Goal: Task Accomplishment & Management: Manage account settings

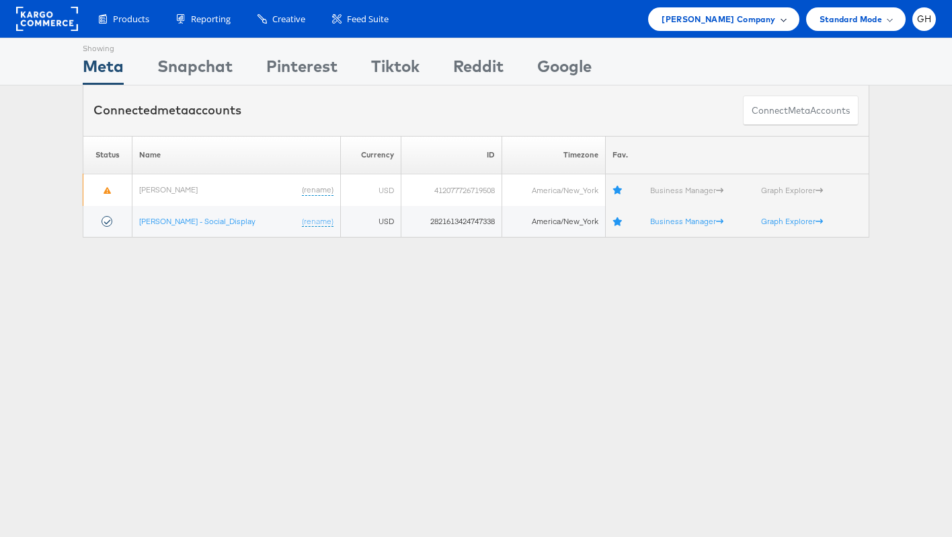
click at [746, 15] on span "Belk Company" at bounding box center [719, 19] width 114 height 14
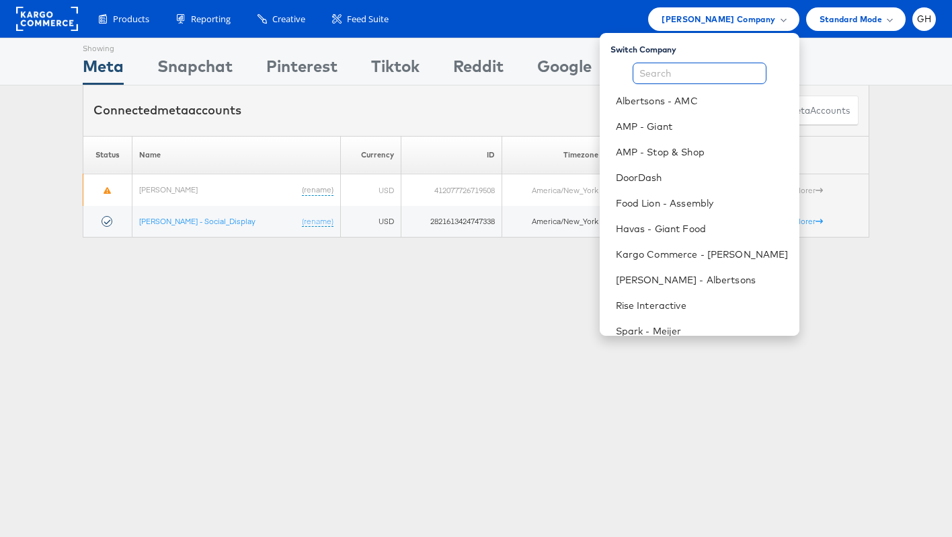
click at [707, 79] on input "text" at bounding box center [700, 74] width 134 height 22
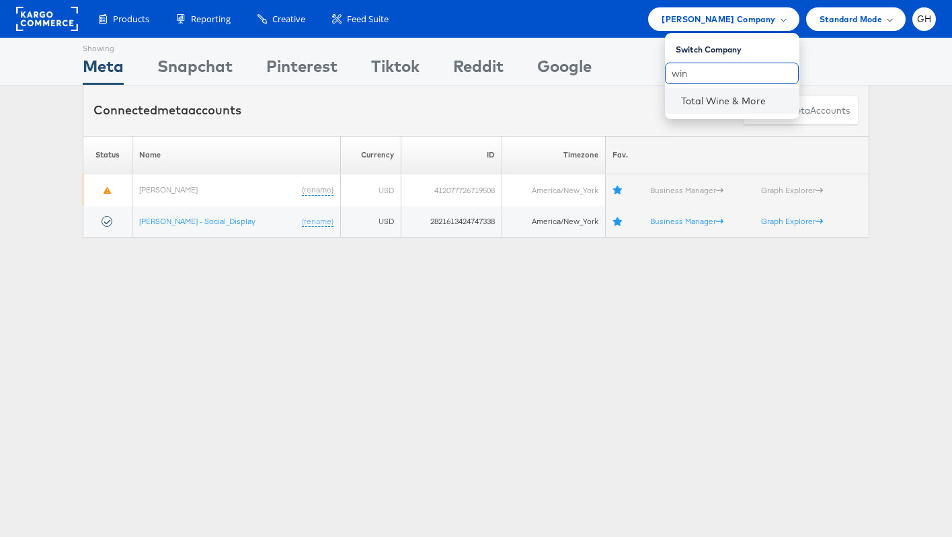
type input "win"
click at [708, 111] on li "Total Wine & More" at bounding box center [732, 101] width 135 height 26
click at [715, 103] on link "Total Wine & More" at bounding box center [735, 100] width 108 height 13
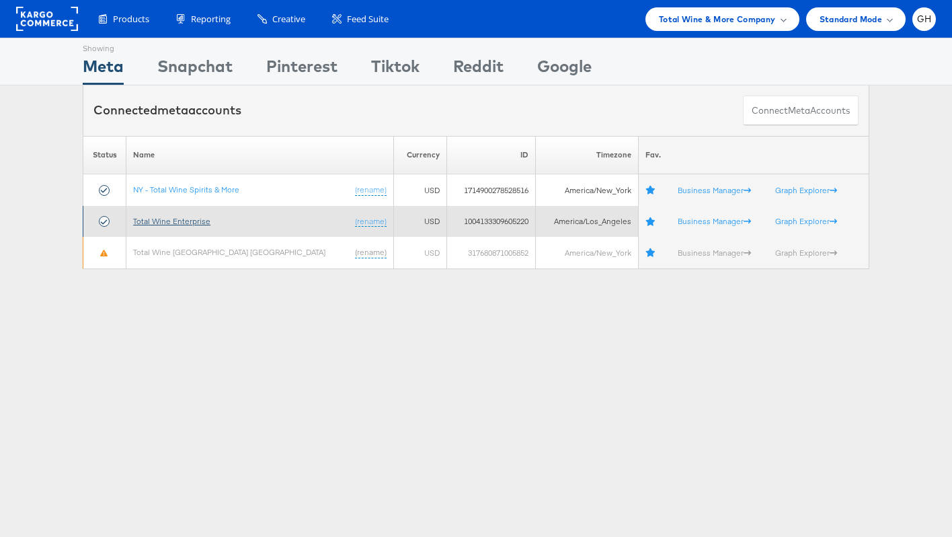
click at [180, 221] on link "Total Wine Enterprise" at bounding box center [171, 221] width 77 height 10
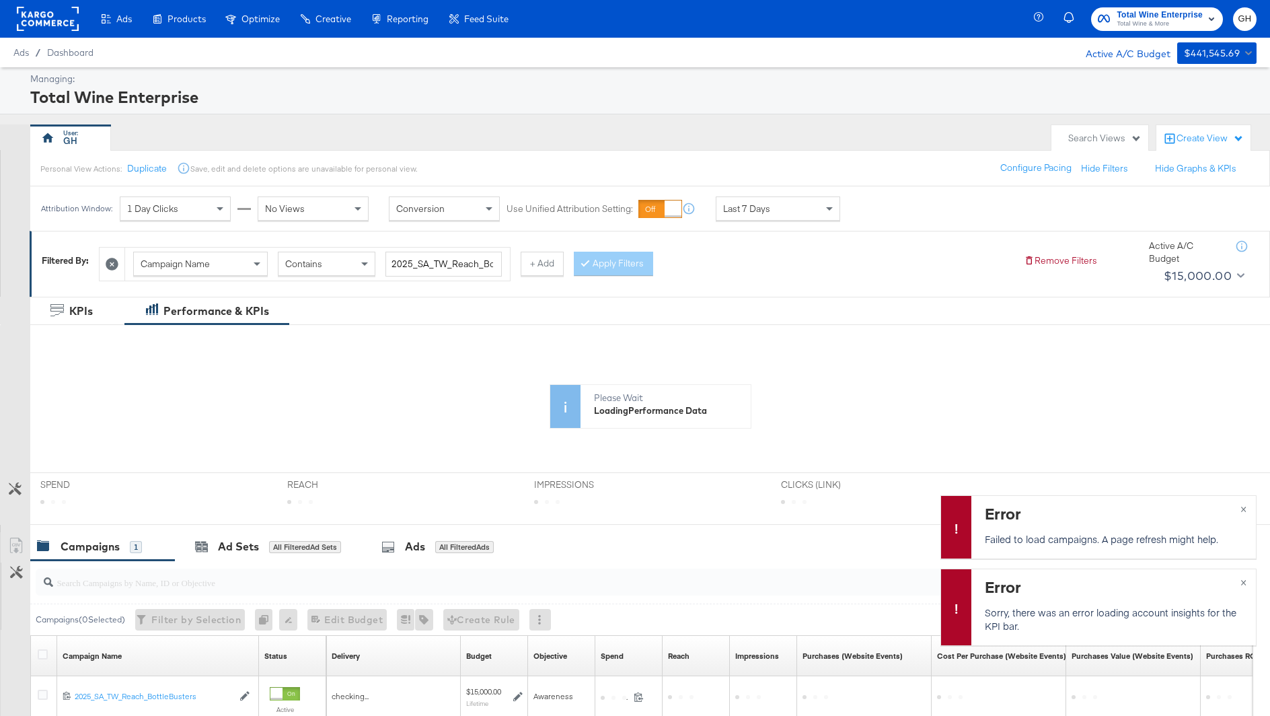
scroll to position [6, 0]
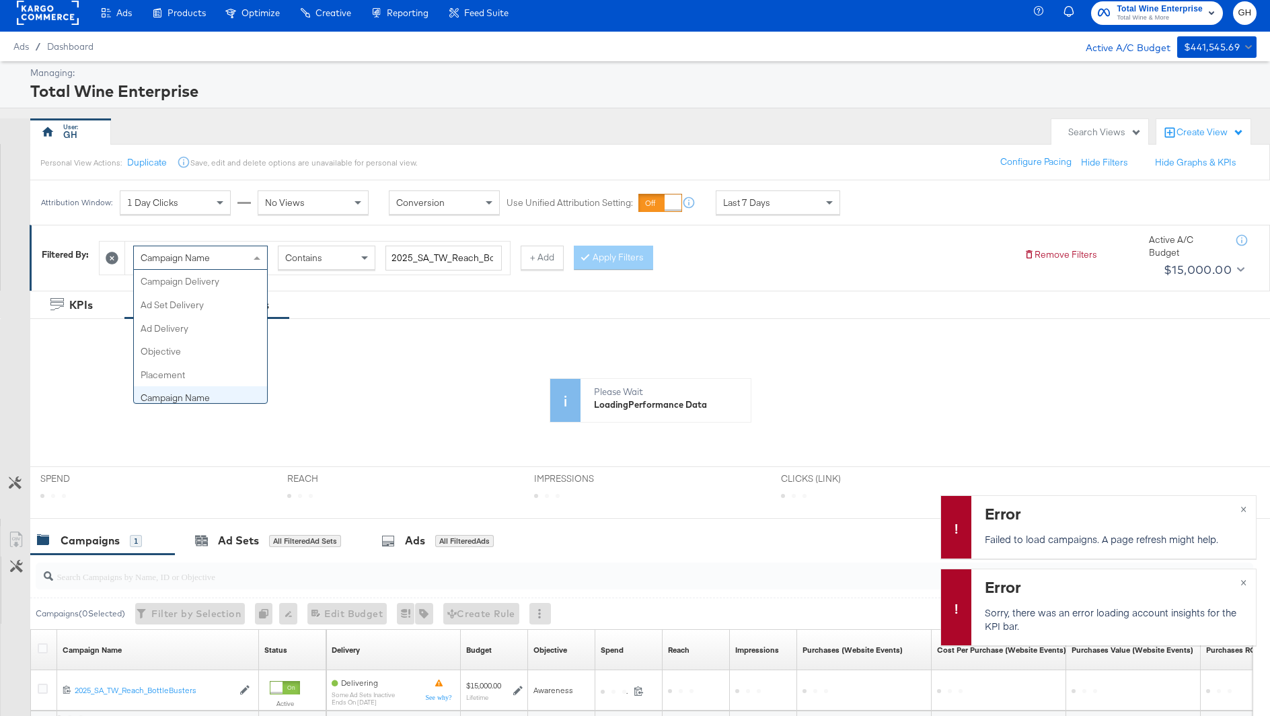
click at [221, 265] on div "Campaign Name" at bounding box center [200, 257] width 133 height 23
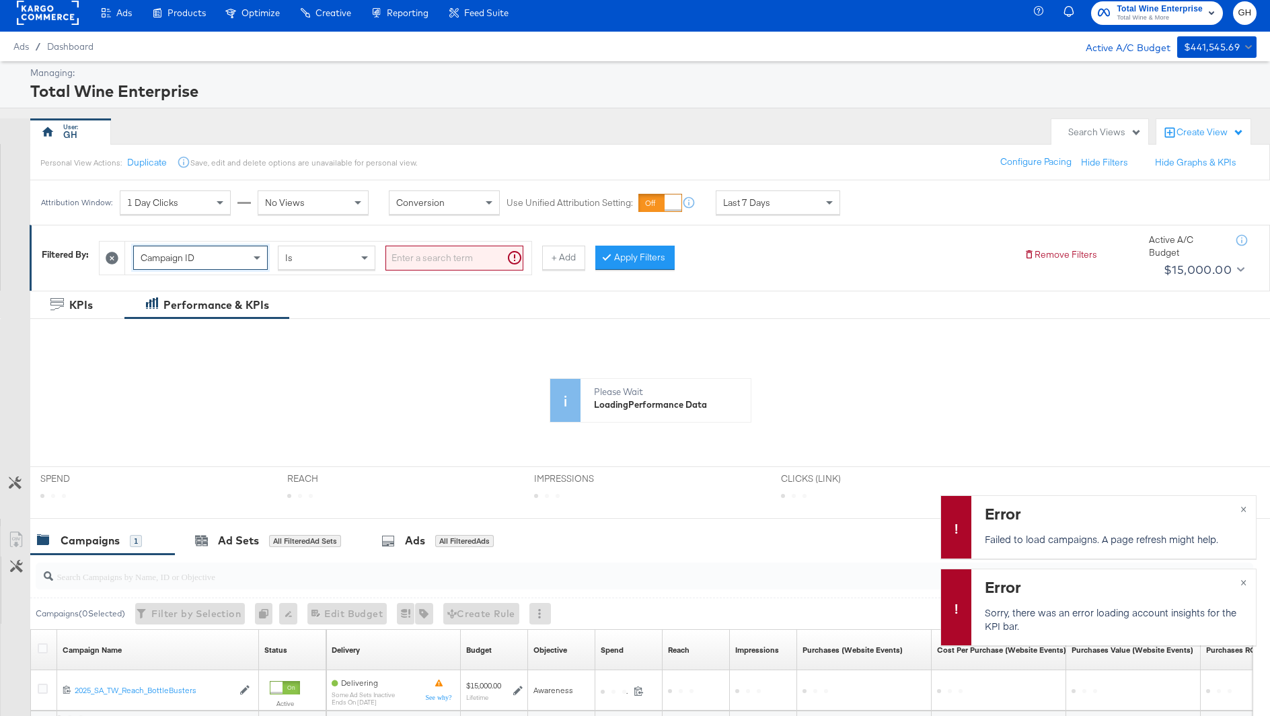
click at [401, 252] on input "search" at bounding box center [454, 257] width 138 height 25
paste input "6647615920781"
type input "6647615920781"
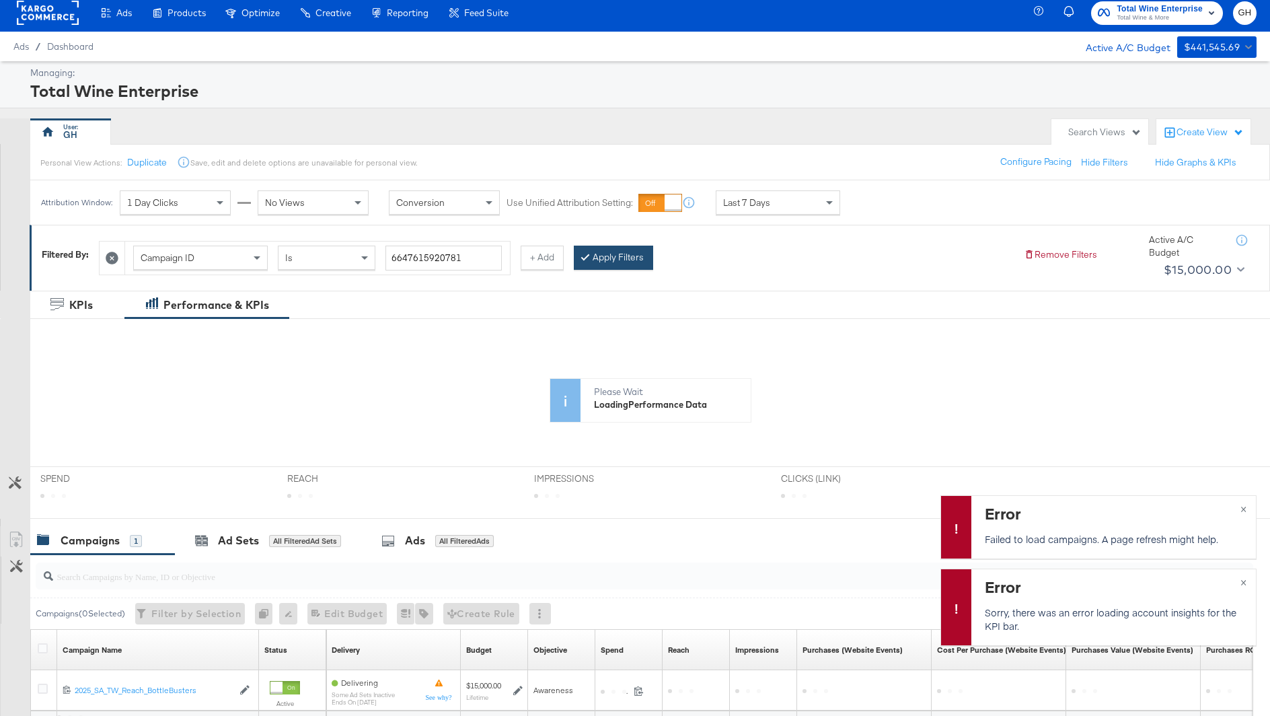
click at [622, 264] on button "Apply Filters" at bounding box center [613, 257] width 79 height 24
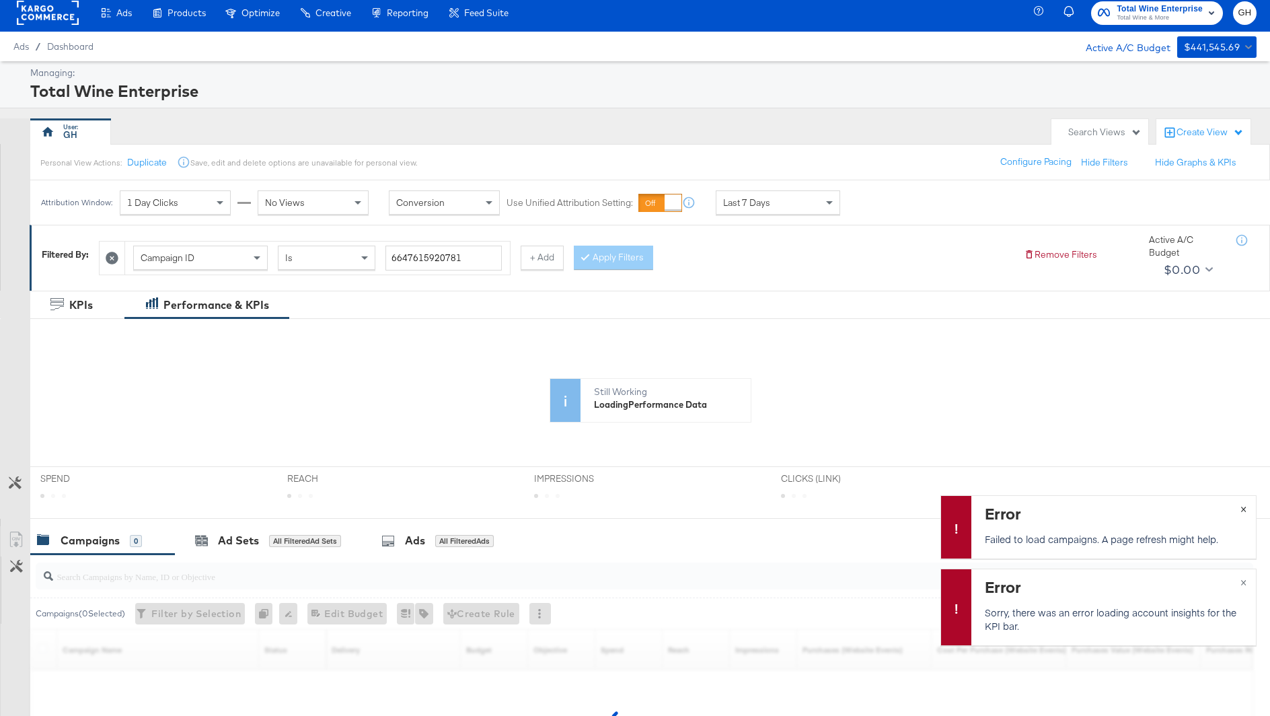
click at [1242, 506] on div "Error Failed to load campaigns. A page refresh might help. ×" at bounding box center [1098, 526] width 316 height 63
click at [1247, 509] on div "Error Failed to load campaigns. A page refresh might help. ×" at bounding box center [1098, 526] width 316 height 63
click at [1246, 506] on div "Error Failed to load campaigns. A page refresh might help. ×" at bounding box center [1098, 526] width 316 height 63
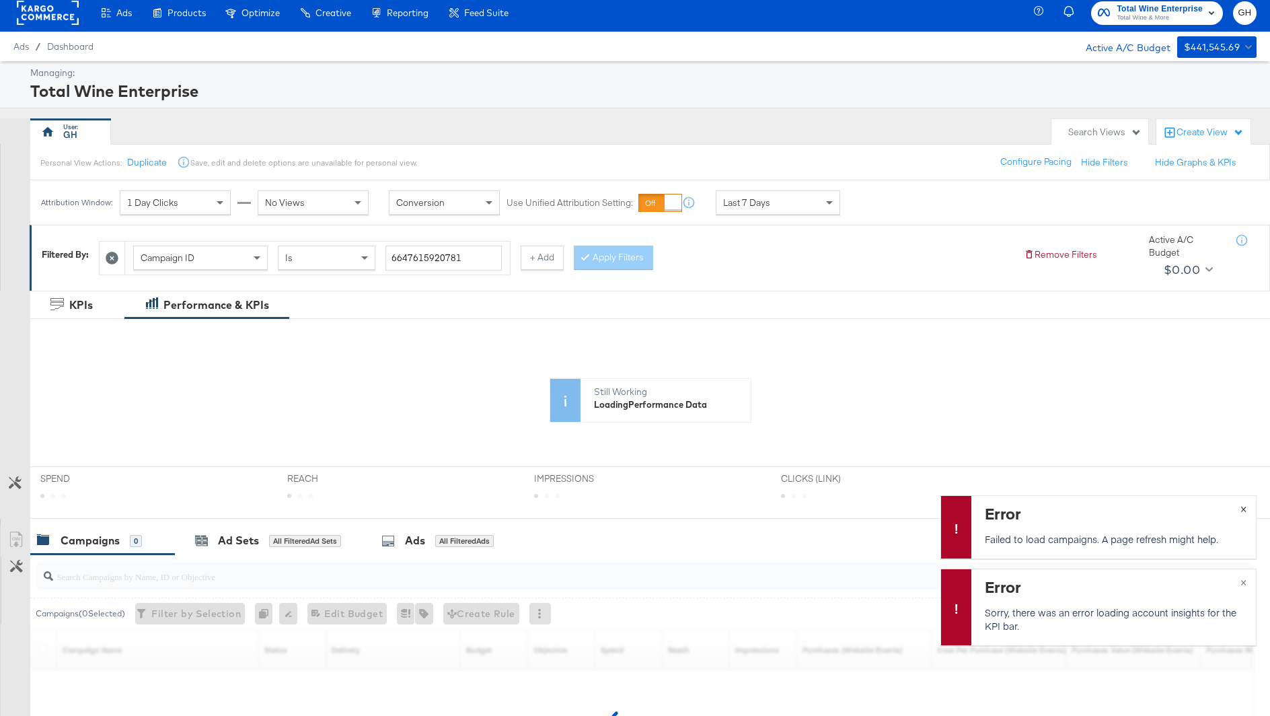
click at [1246, 506] on div "Error Failed to load campaigns. A page refresh might help. ×" at bounding box center [1098, 526] width 316 height 63
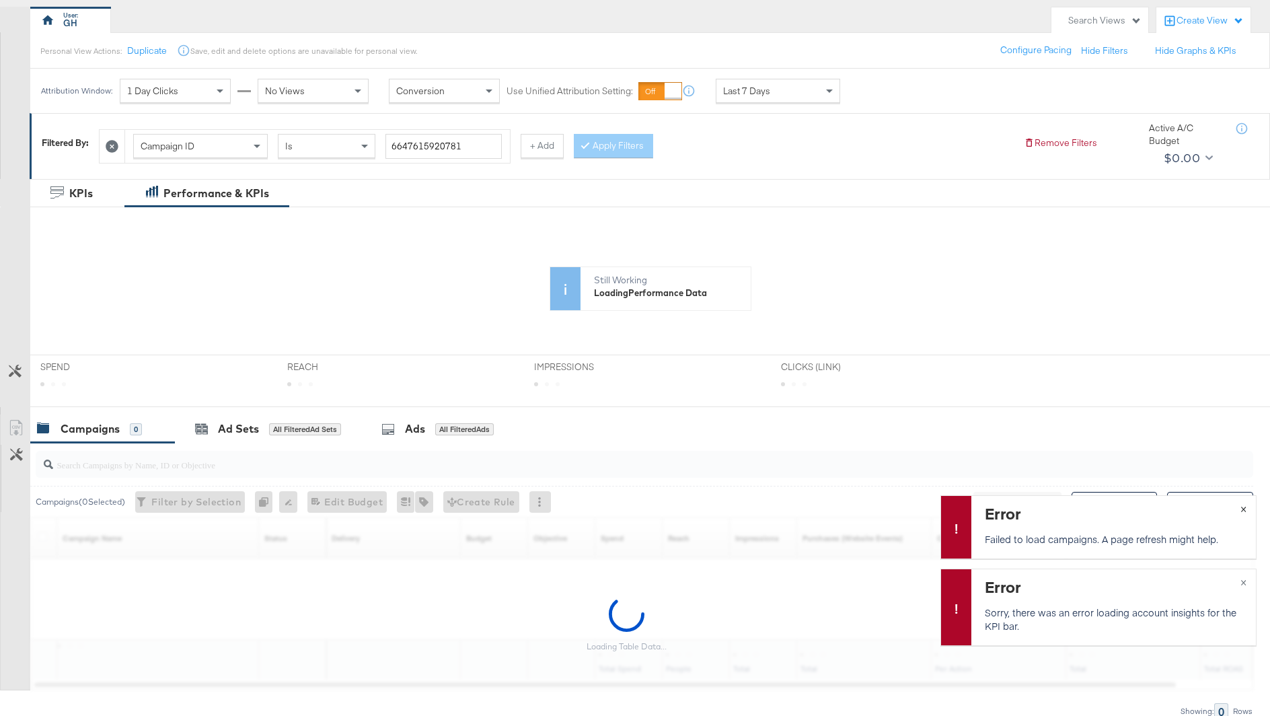
scroll to position [115, 0]
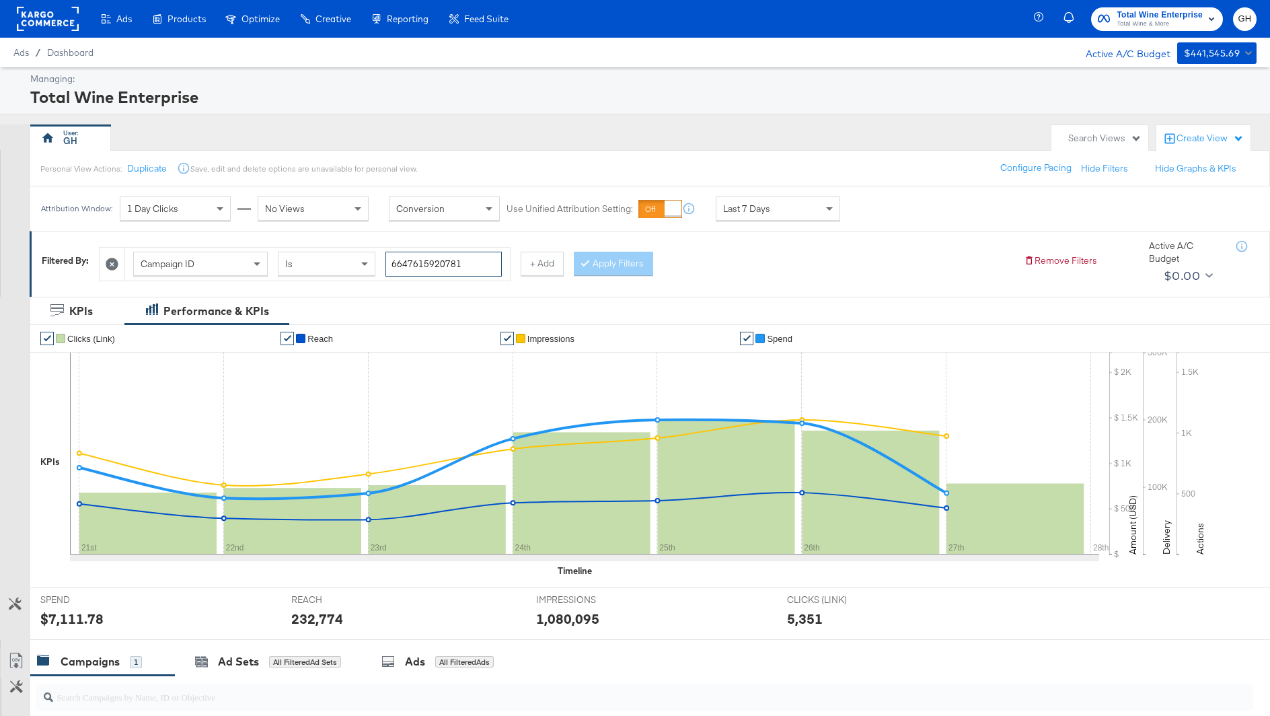
click at [455, 266] on input "6647615920781" at bounding box center [443, 264] width 116 height 25
click at [600, 253] on div "Apply Filters" at bounding box center [613, 264] width 79 height 24
click at [684, 253] on div "Campaign ID Is 6647615920781 + Add Apply Filters" at bounding box center [556, 260] width 914 height 41
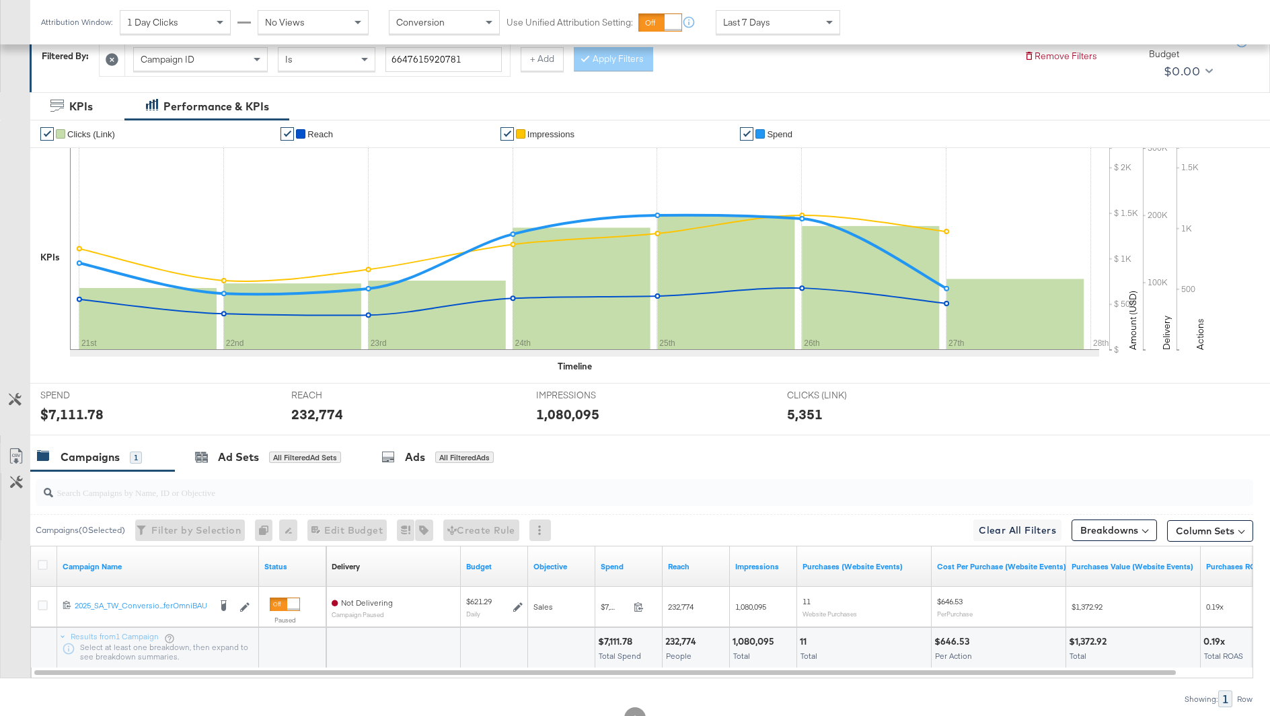
scroll to position [252, 0]
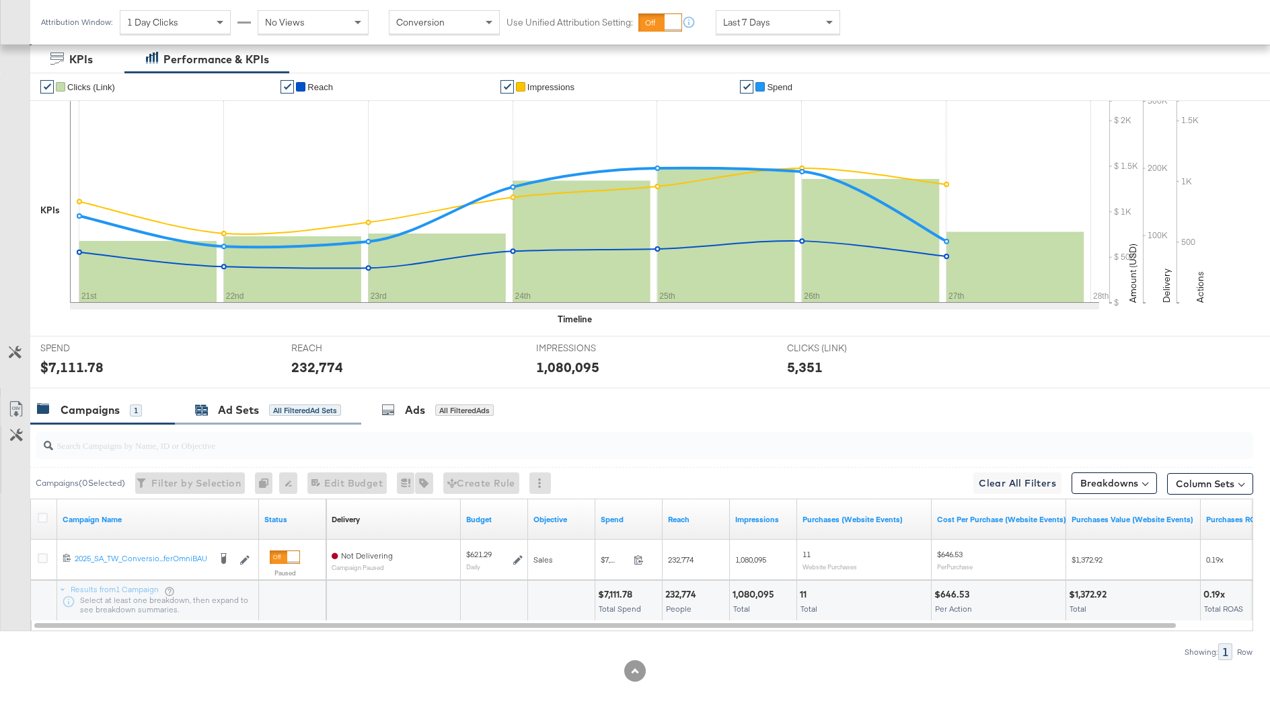
click at [273, 404] on div "All Filtered Ad Sets" at bounding box center [305, 410] width 72 height 12
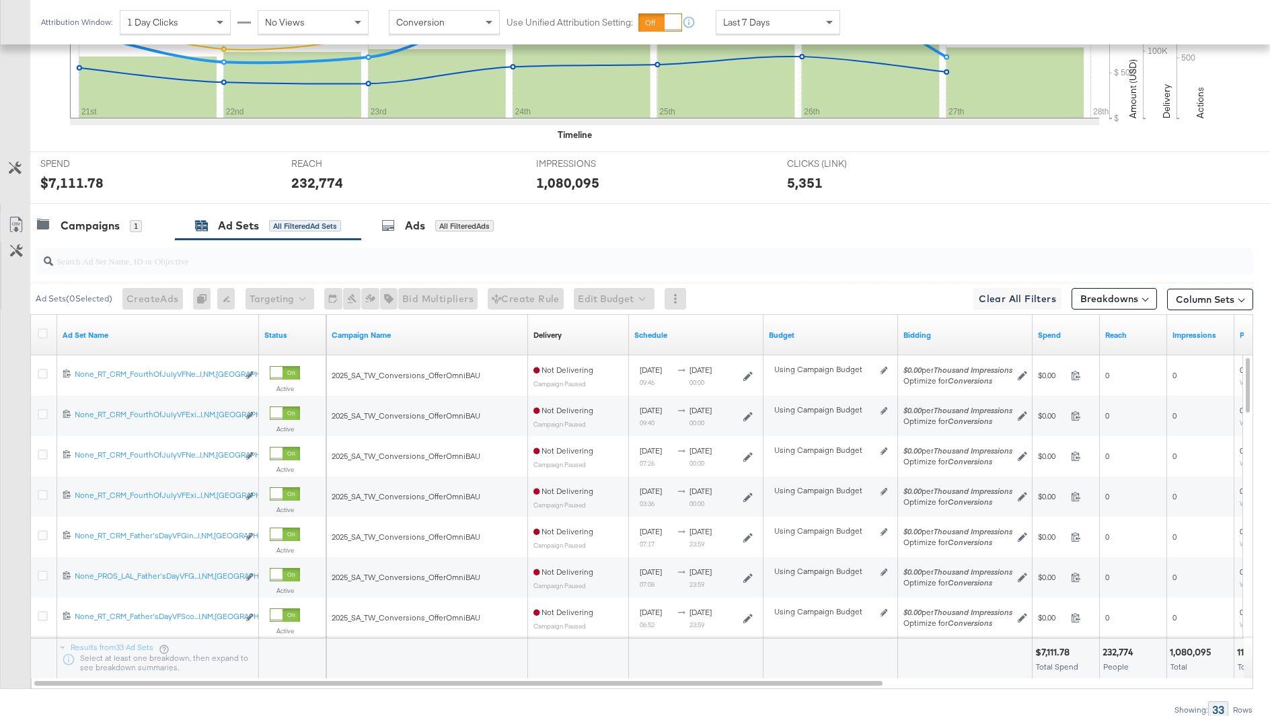
scroll to position [455, 0]
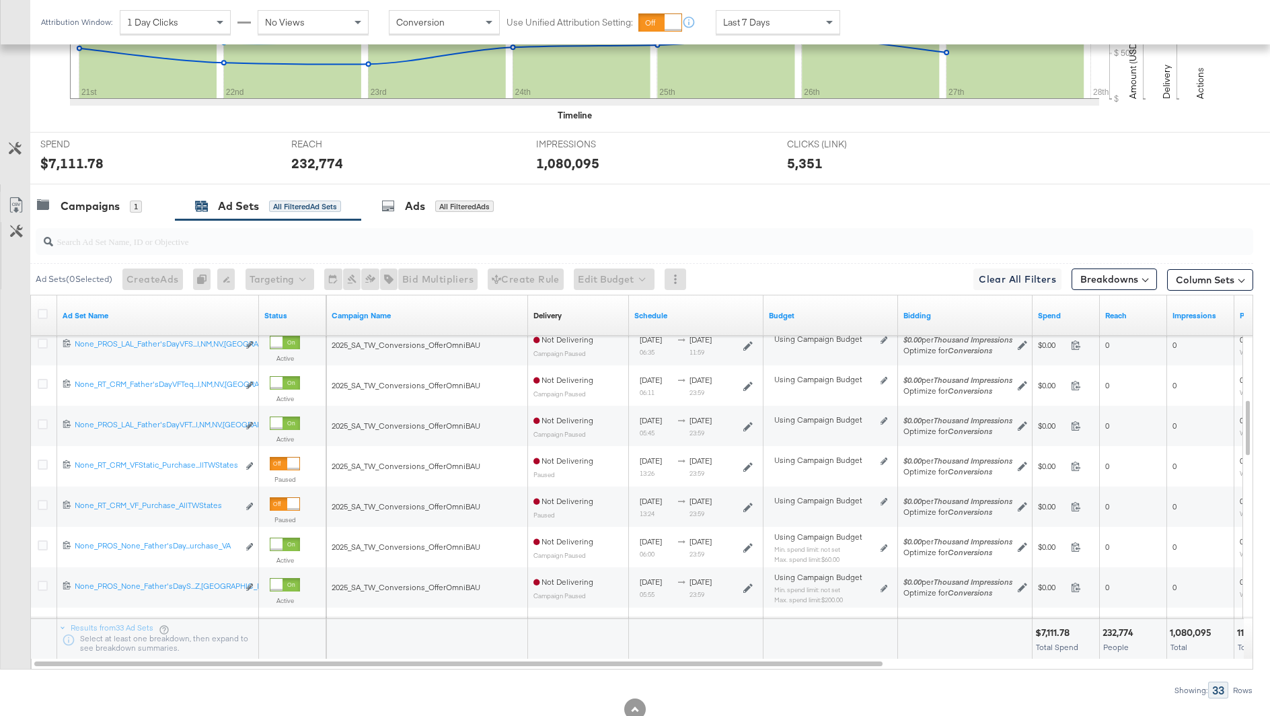
click at [351, 243] on input "search" at bounding box center [597, 236] width 1088 height 26
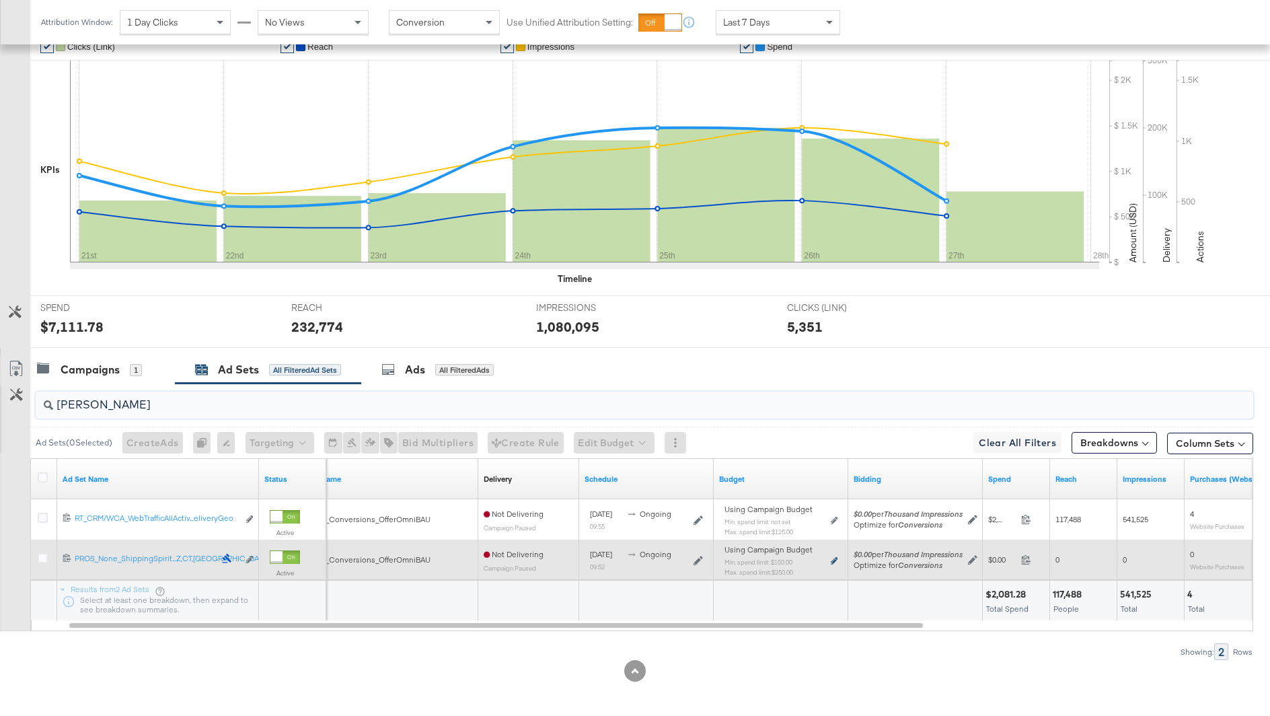
type input "shipp"
click at [832, 558] on icon at bounding box center [834, 560] width 7 height 7
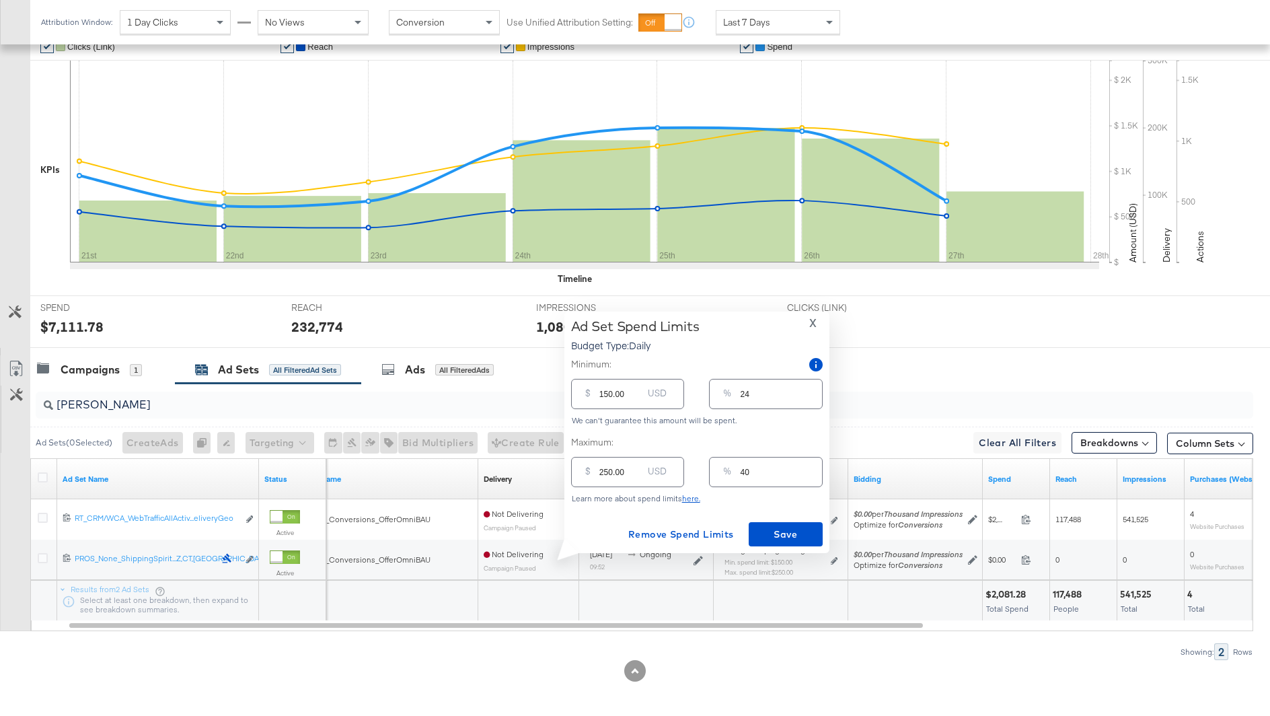
click at [605, 397] on input "150.00" at bounding box center [620, 388] width 43 height 29
type input "50.00"
type input "8"
type input "50.00"
click at [767, 532] on span "Save" at bounding box center [785, 534] width 63 height 17
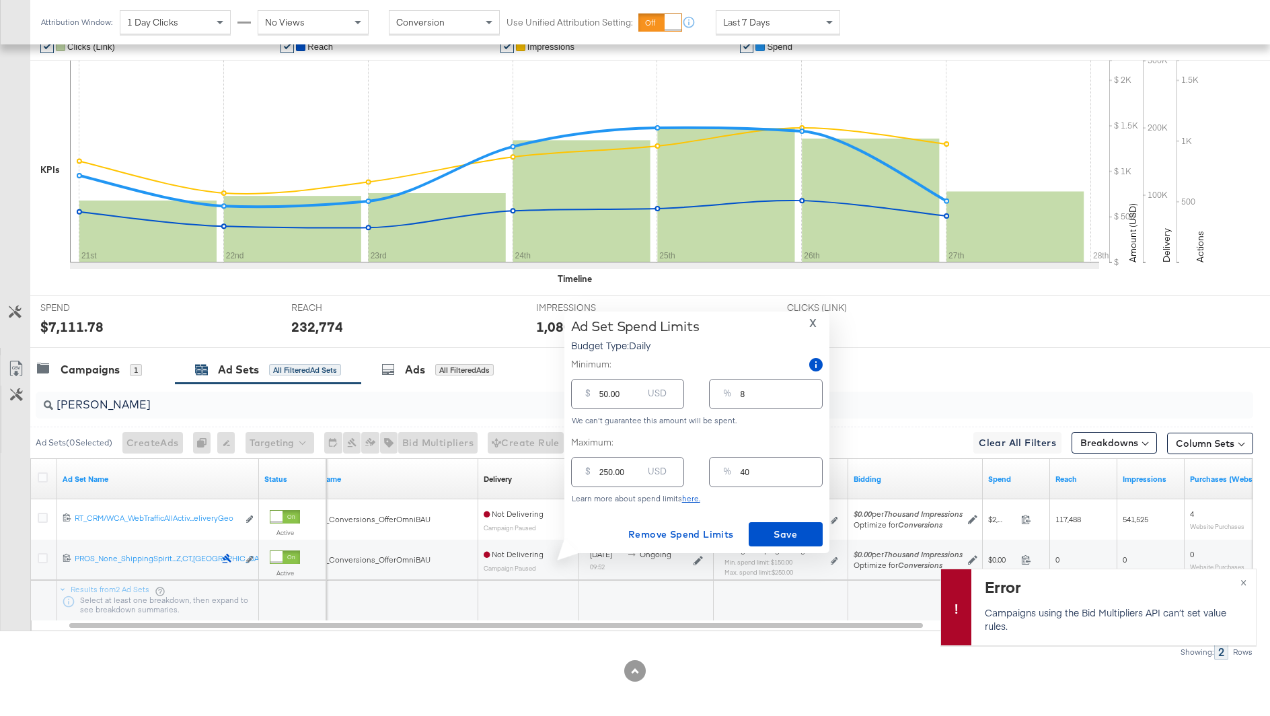
click at [808, 326] on button "X" at bounding box center [813, 323] width 18 height 10
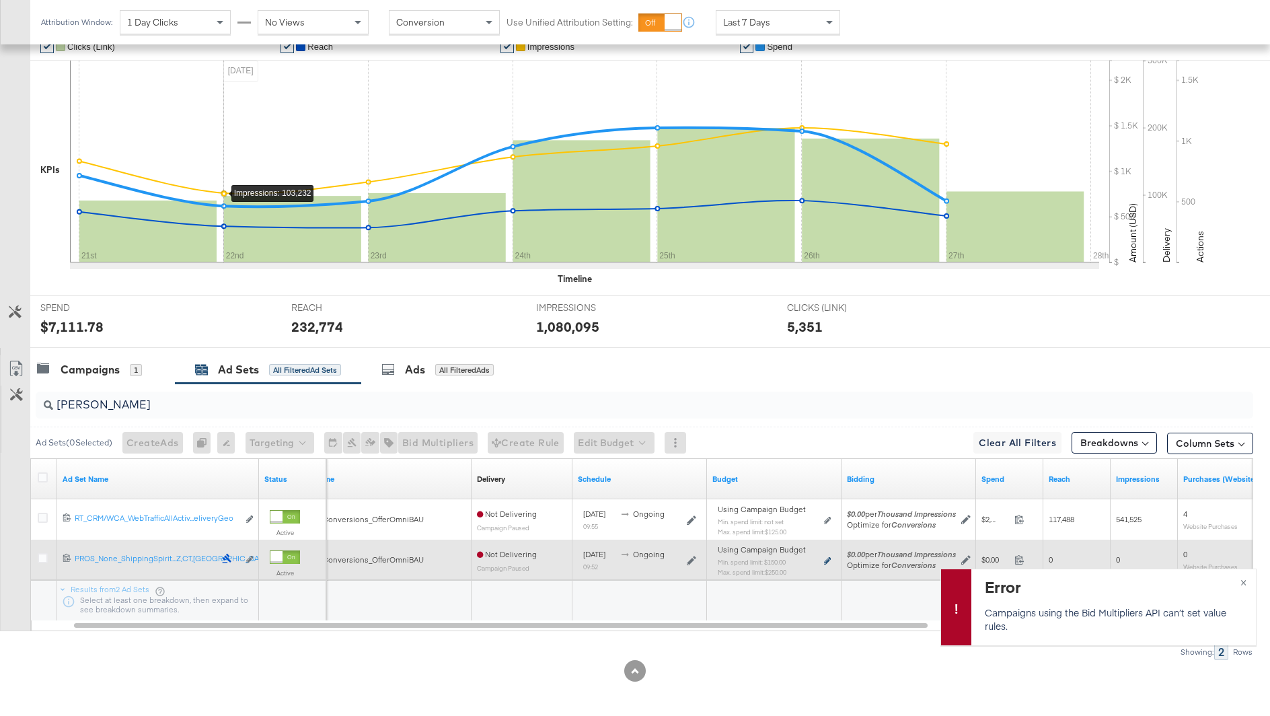
click at [827, 557] on icon at bounding box center [827, 560] width 7 height 7
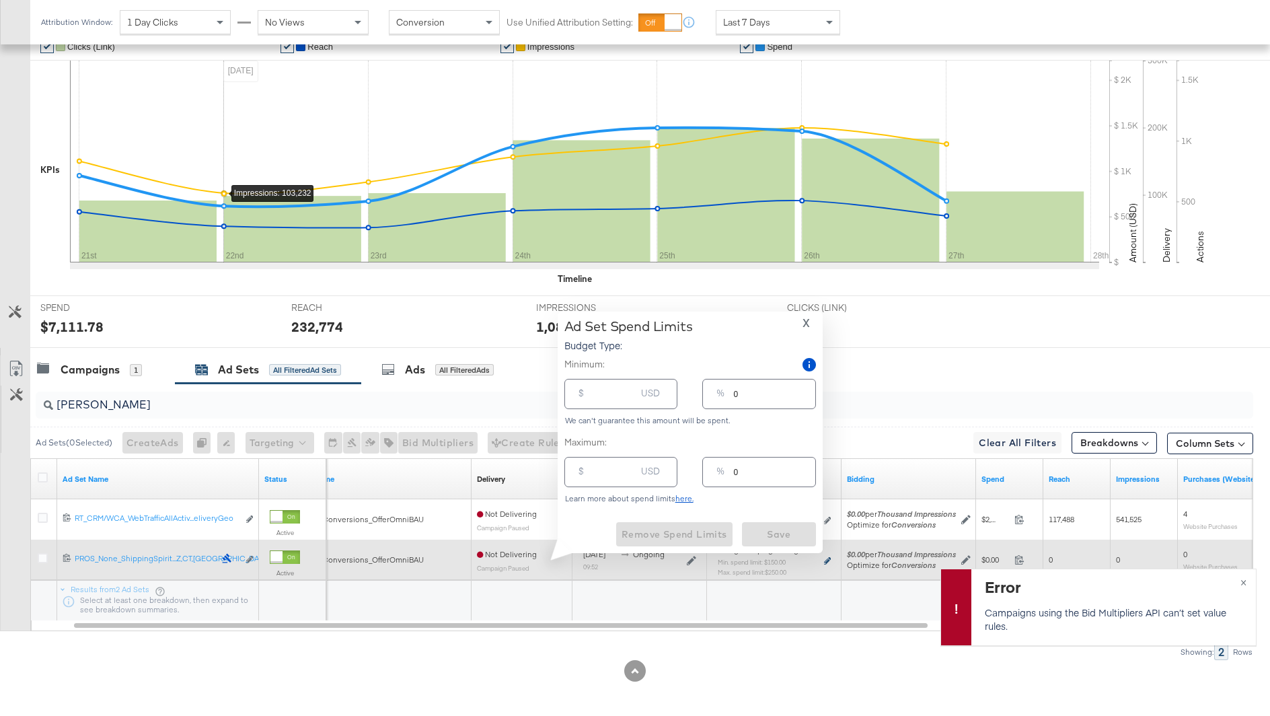
type input "150.00"
type input "24"
type input "250.00"
type input "40"
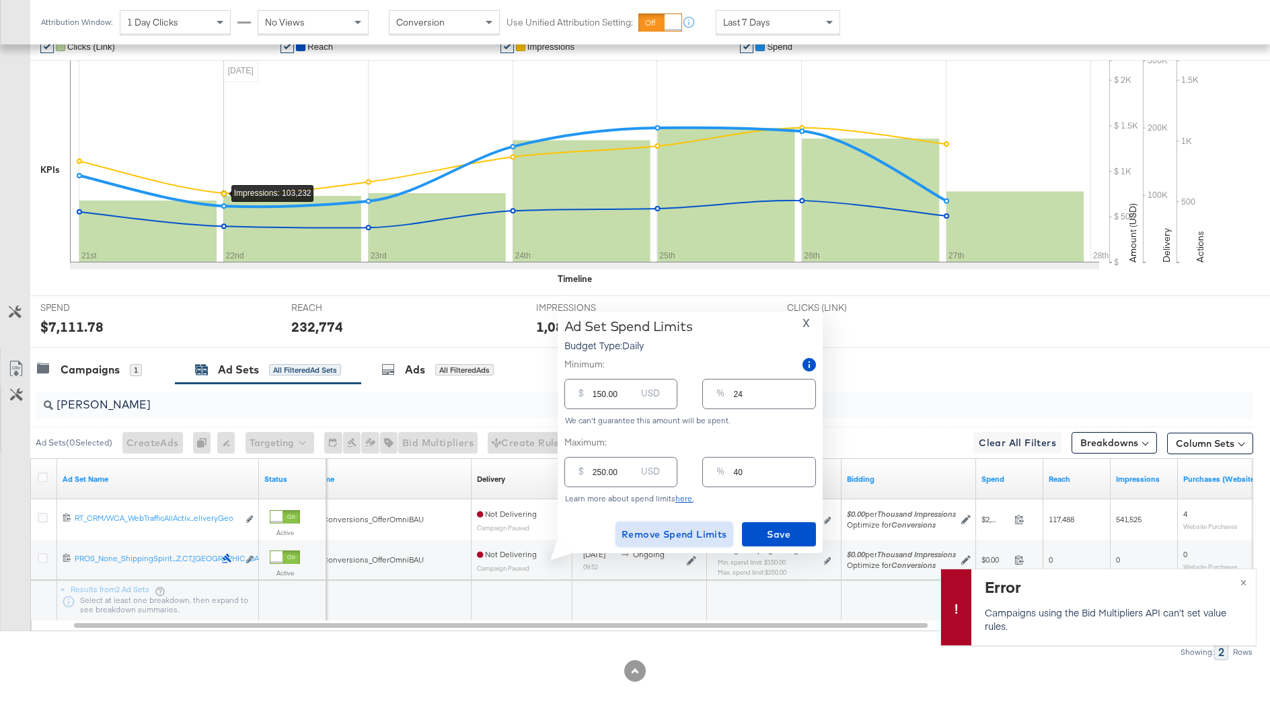
click at [651, 533] on span "Remove Spend Limits" at bounding box center [674, 534] width 106 height 17
click at [660, 533] on span "Remove Spend Limits" at bounding box center [674, 534] width 106 height 17
